Goal: Browse casually

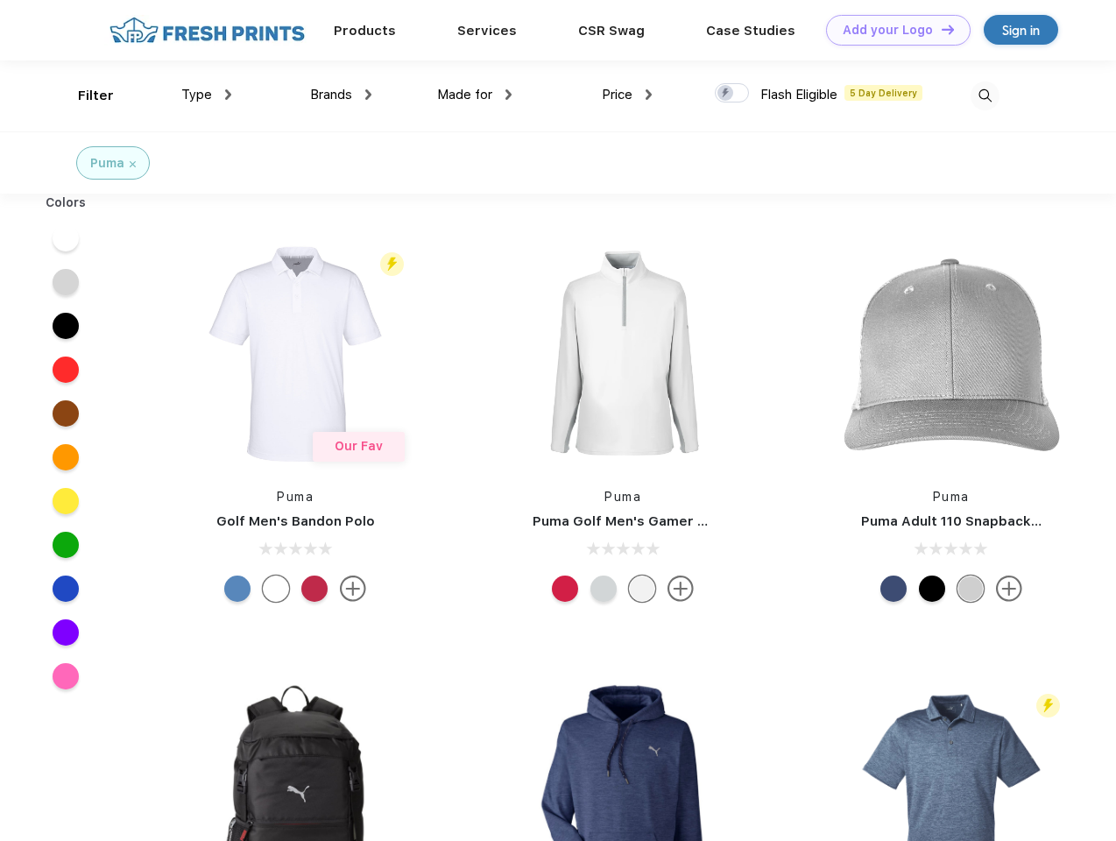
click at [892, 30] on link "Add your Logo Design Tool" at bounding box center [898, 30] width 145 height 31
click at [0, 0] on div "Design Tool" at bounding box center [0, 0] width 0 height 0
click at [940, 29] on link "Add your Logo Design Tool" at bounding box center [898, 30] width 145 height 31
click at [84, 96] on div "Filter" at bounding box center [96, 96] width 36 height 20
click at [207, 95] on span "Type" at bounding box center [196, 95] width 31 height 16
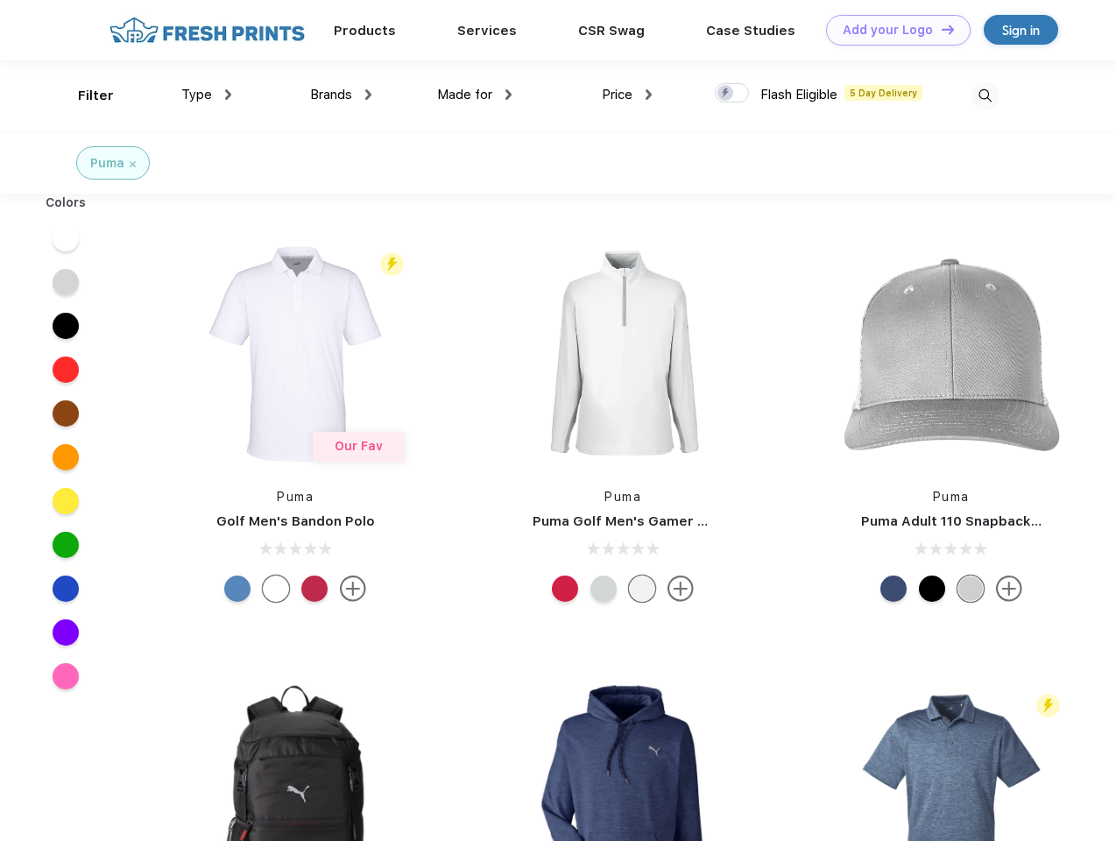
click at [341, 95] on span "Brands" at bounding box center [331, 95] width 42 height 16
click at [475, 95] on span "Made for" at bounding box center [464, 95] width 55 height 16
click at [627, 95] on span "Price" at bounding box center [617, 95] width 31 height 16
click at [733, 94] on div at bounding box center [732, 92] width 34 height 19
click at [726, 94] on input "checkbox" at bounding box center [720, 87] width 11 height 11
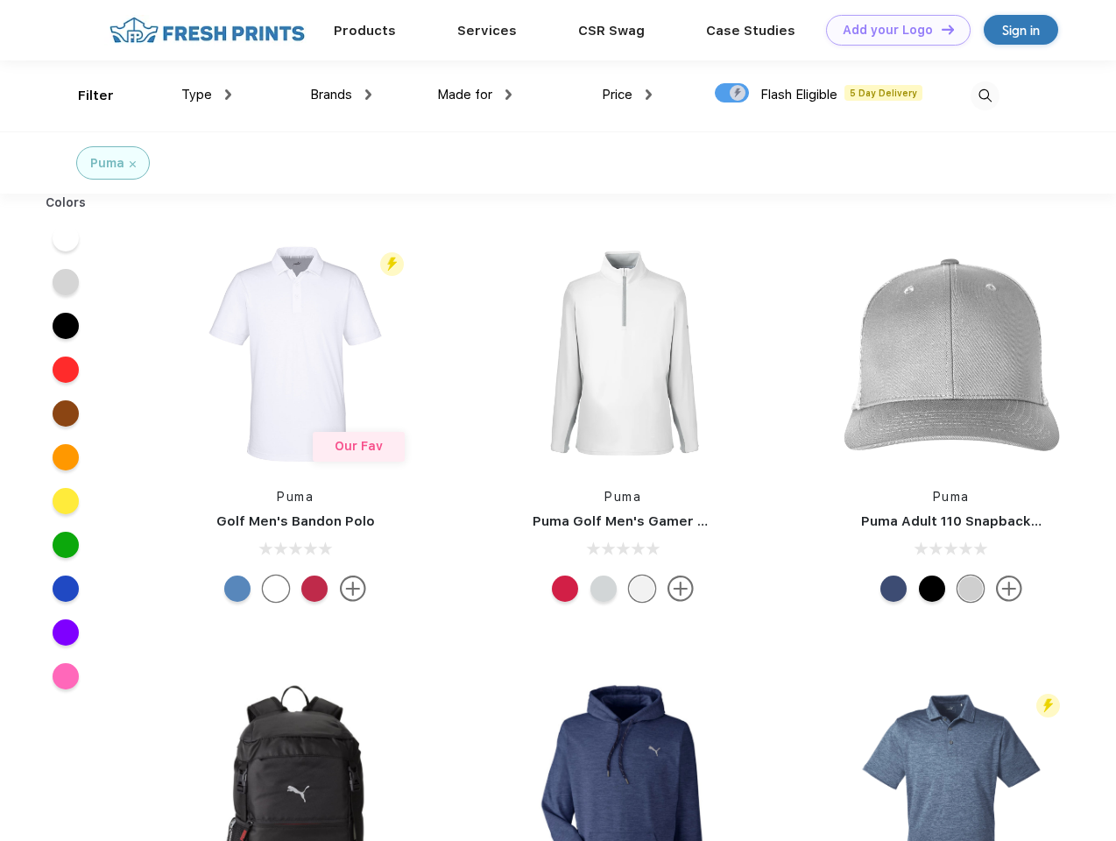
click at [985, 96] on img at bounding box center [985, 95] width 29 height 29
